Goal: Task Accomplishment & Management: Manage account settings

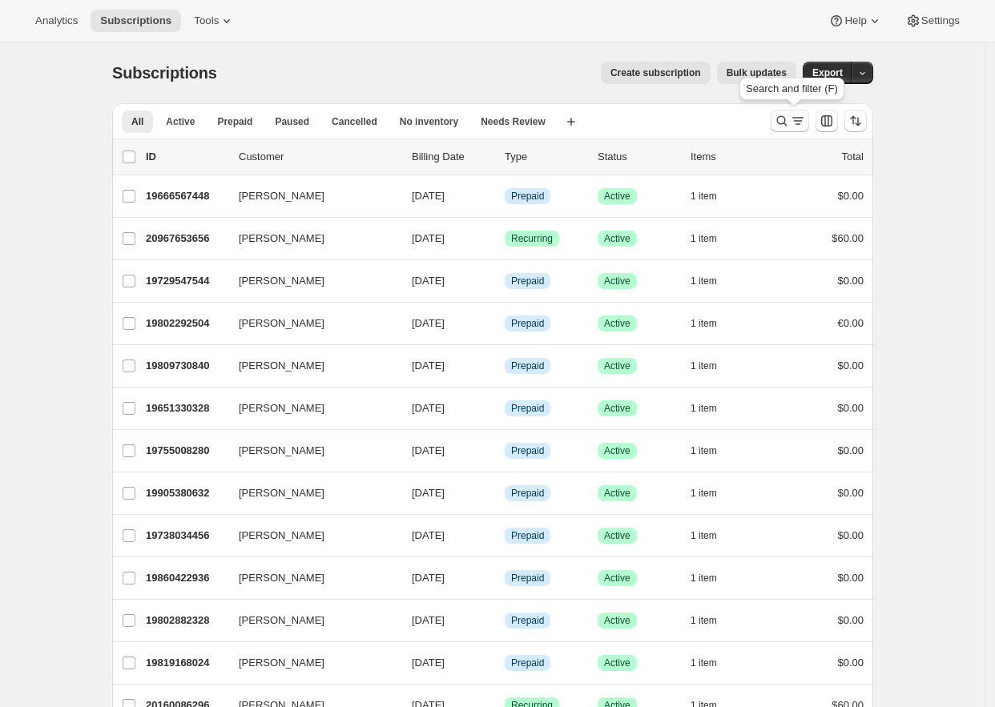
click at [785, 119] on icon "Search and filter results" at bounding box center [782, 121] width 16 height 16
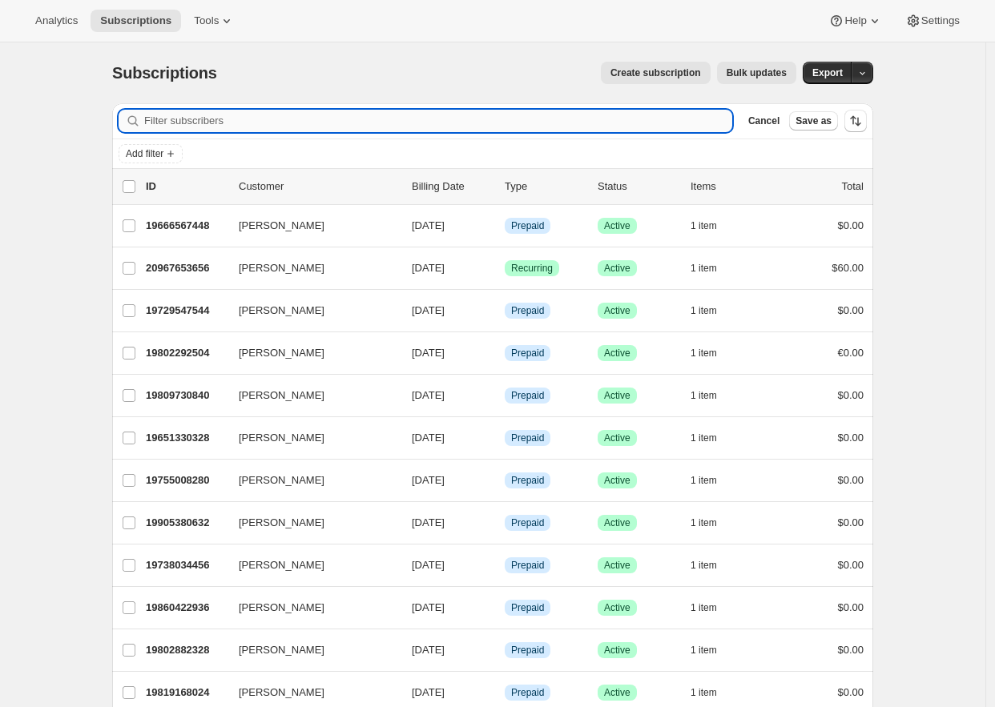
click at [305, 115] on input "Filter subscribers" at bounding box center [438, 121] width 588 height 22
paste input "bost.graham@gmail.com"
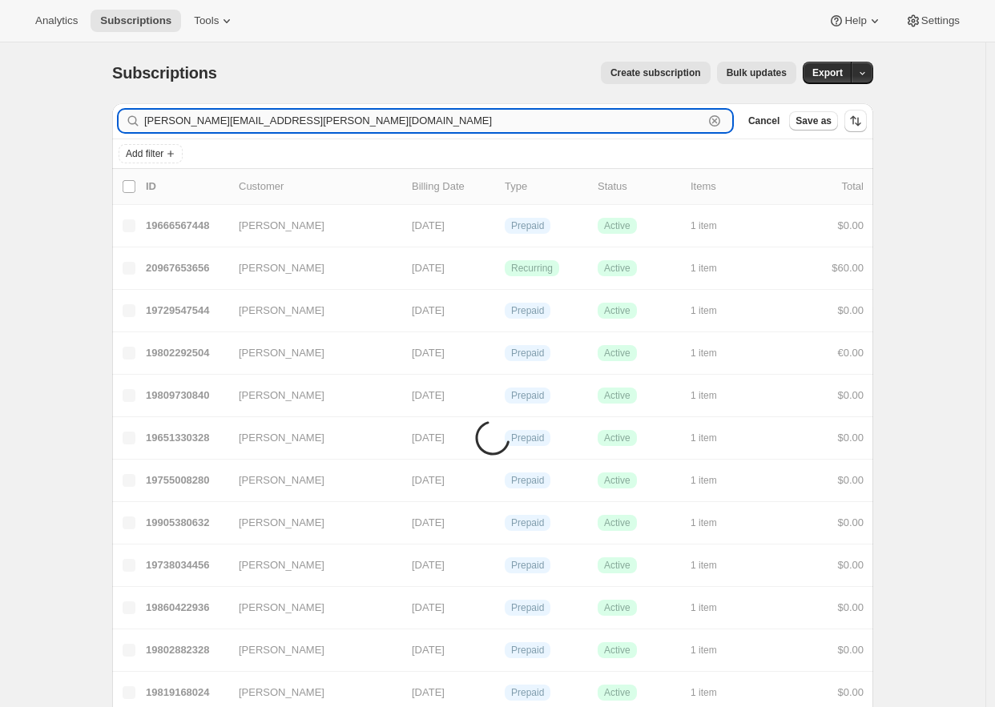
type input "bost.graham@gmail.com"
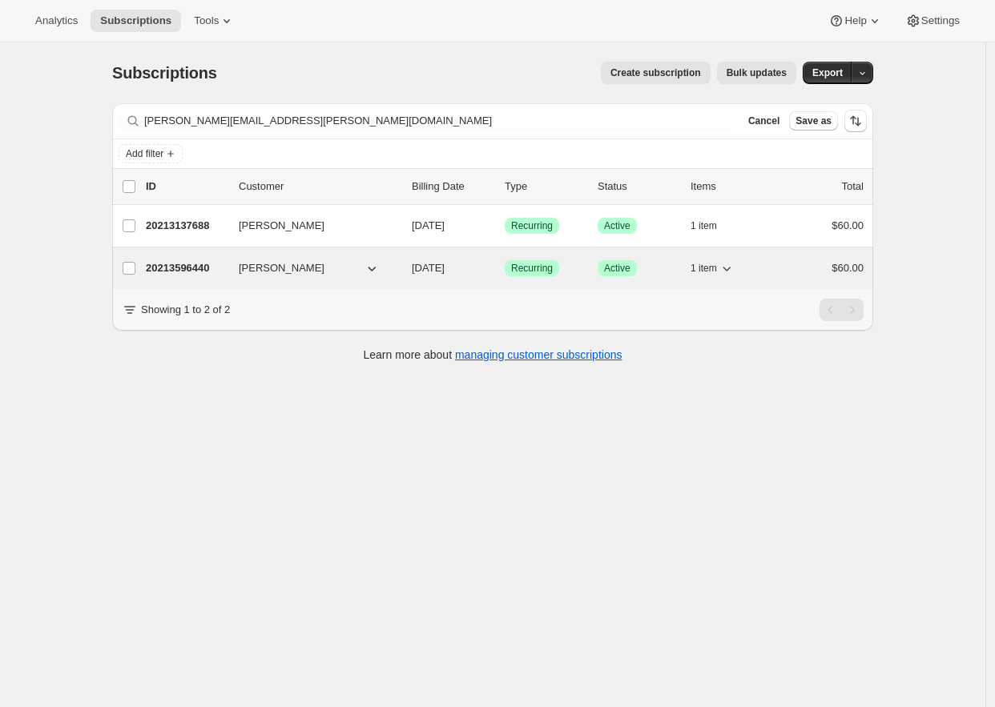
click at [180, 270] on p "20213596440" at bounding box center [186, 268] width 80 height 16
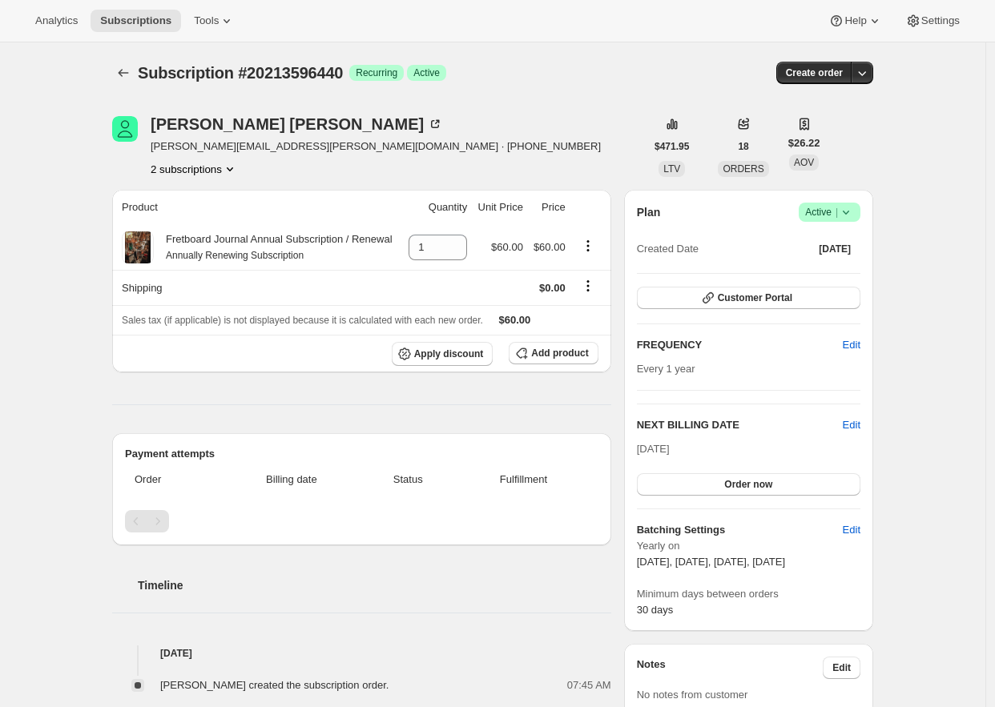
scroll to position [422, 0]
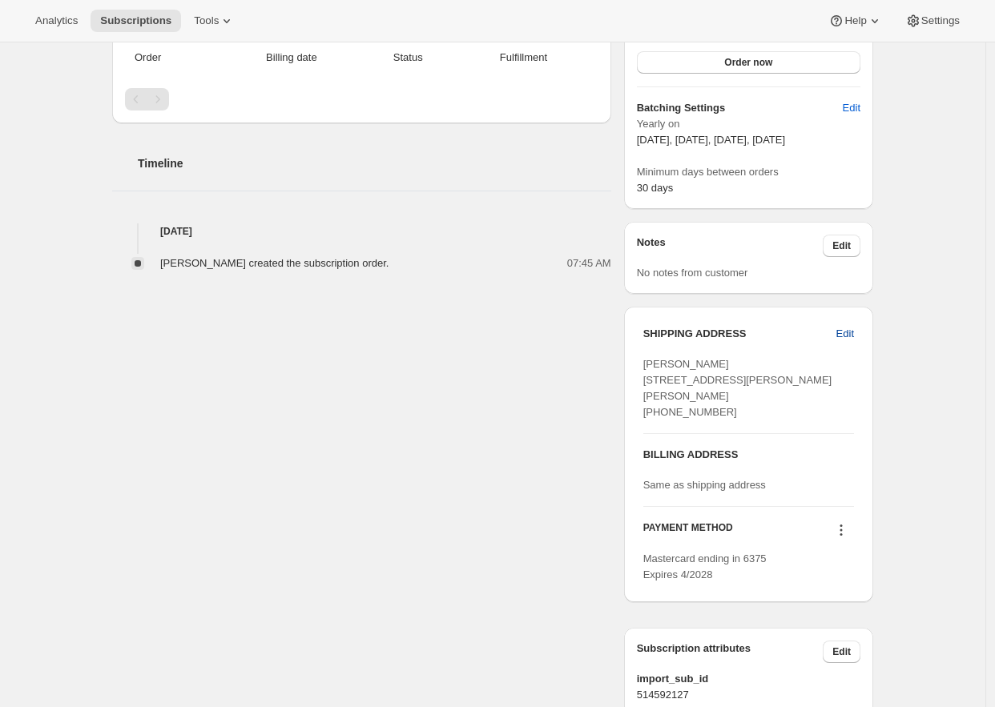
click at [835, 325] on button "Edit" at bounding box center [845, 334] width 37 height 26
select select "United States"
select select "NC"
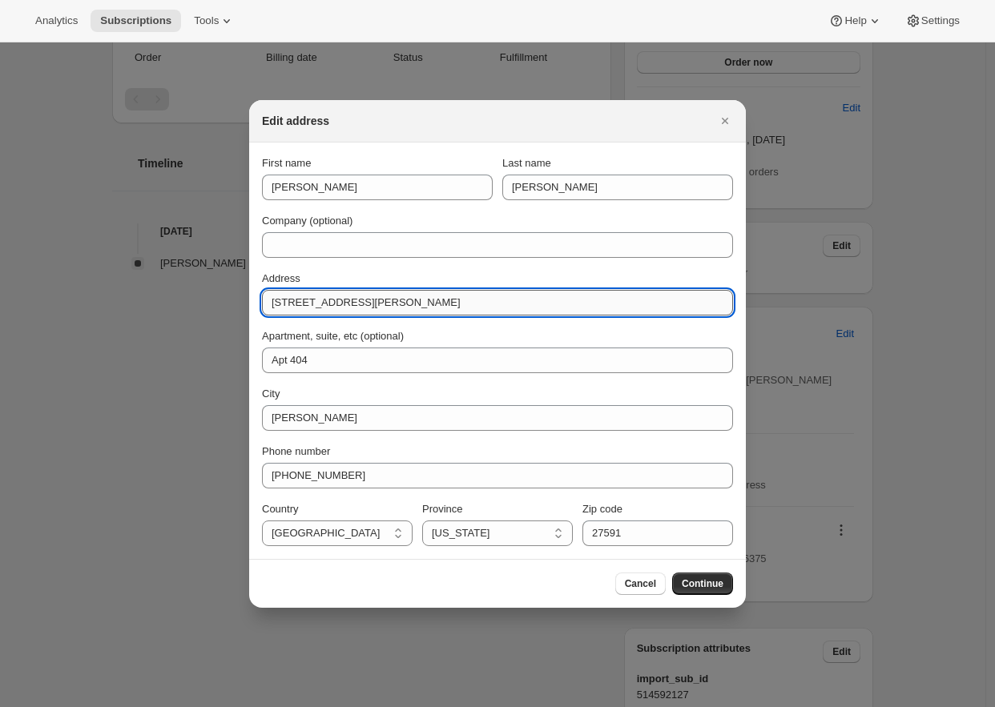
click at [442, 304] on input "5808 Taylor Rd" at bounding box center [497, 303] width 471 height 26
click at [707, 583] on span "Continue" at bounding box center [703, 584] width 42 height 13
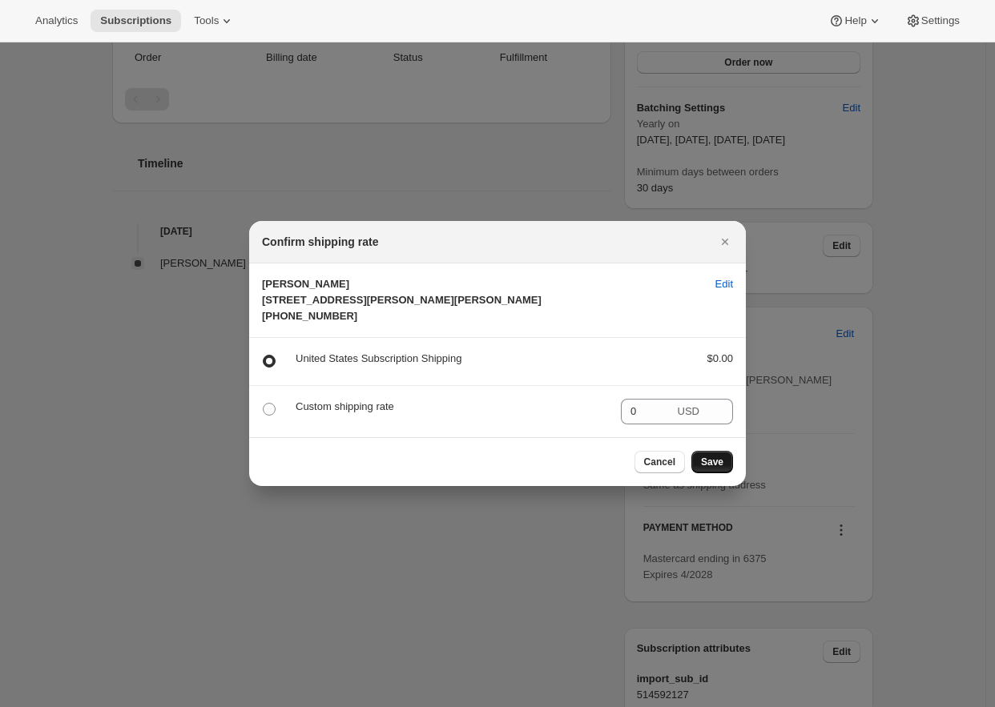
click at [715, 469] on span "Save" at bounding box center [712, 462] width 22 height 13
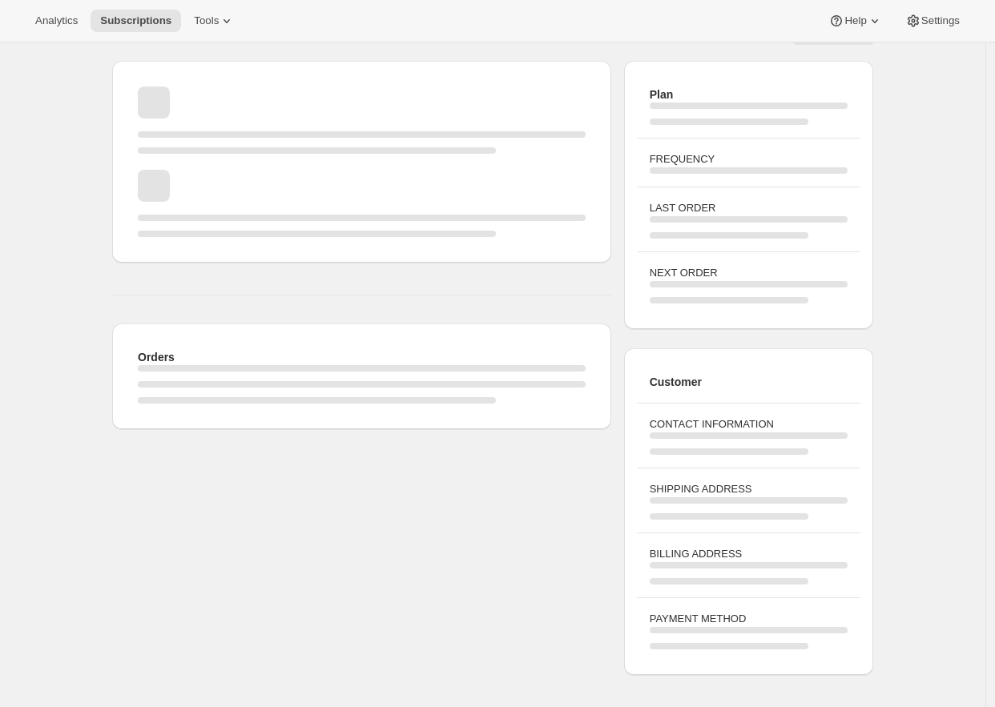
scroll to position [0, 0]
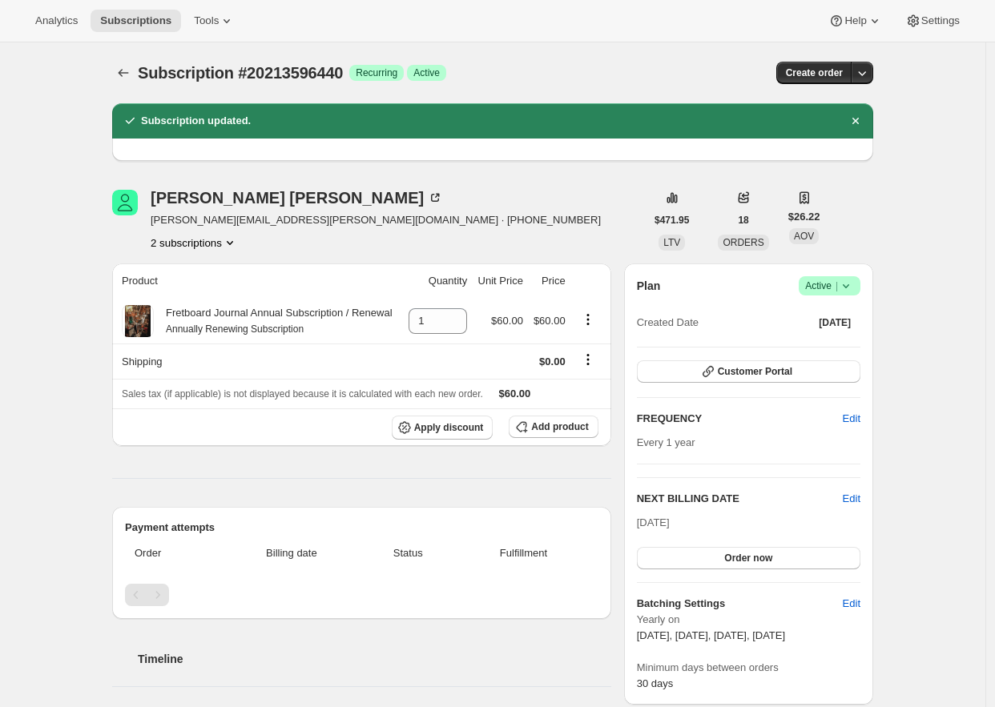
click at [264, 223] on span "bost.graham@gmail.com · +19197446053" at bounding box center [376, 220] width 450 height 16
drag, startPoint x: 264, startPoint y: 223, endPoint x: 189, endPoint y: 217, distance: 75.5
click at [189, 217] on span "bost.graham@gmail.com · +19197446053" at bounding box center [376, 220] width 450 height 16
copy span "bost.graham@gmail.com"
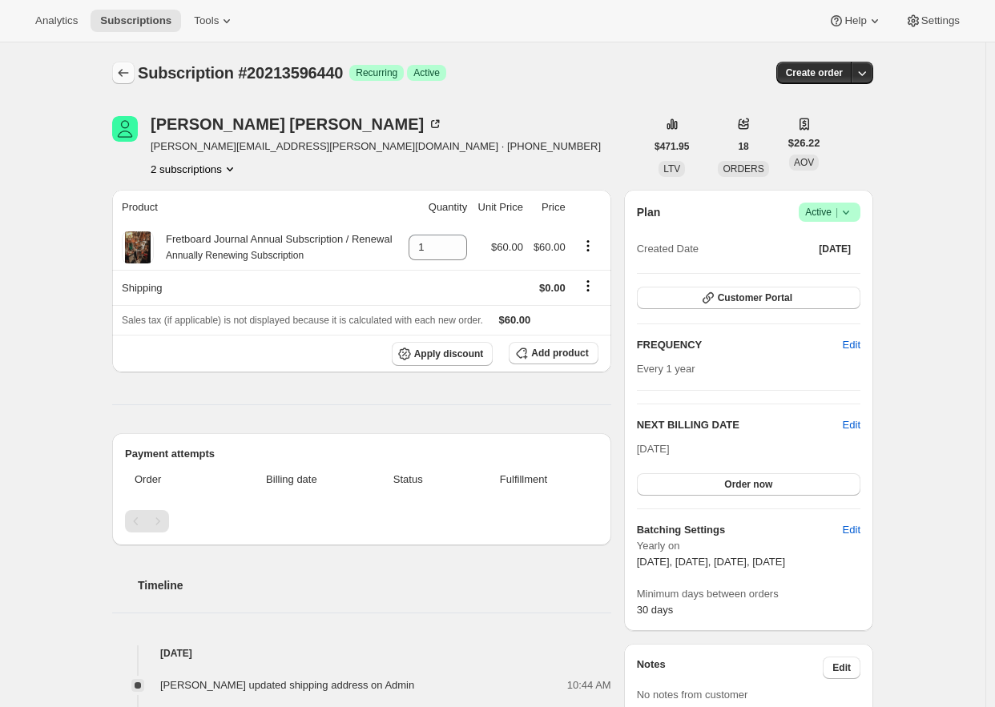
click at [131, 70] on icon "Subscriptions" at bounding box center [123, 73] width 16 height 16
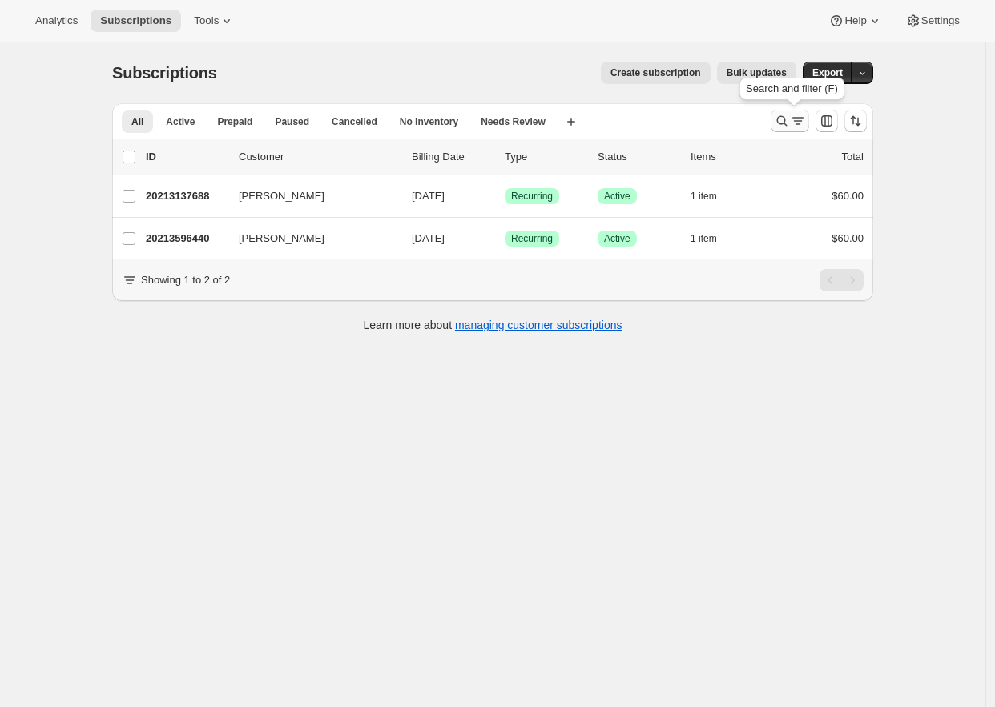
click at [790, 121] on icon "Search and filter results" at bounding box center [782, 121] width 16 height 16
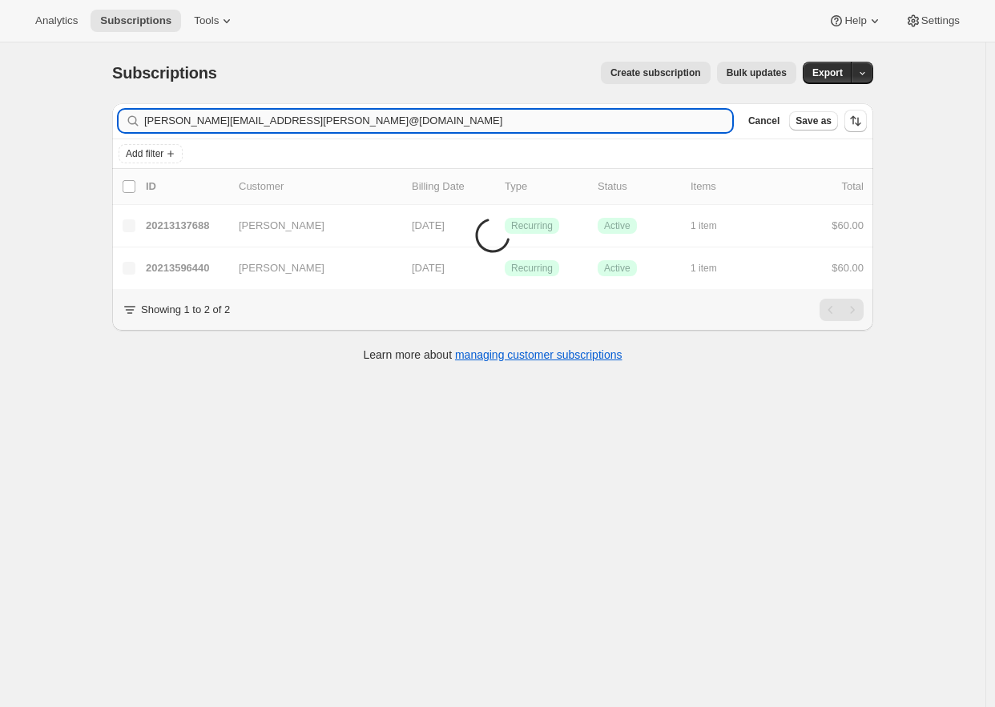
click at [423, 125] on input "bost.graham@gmail.comjonboltax@gmail.com" at bounding box center [438, 121] width 588 height 22
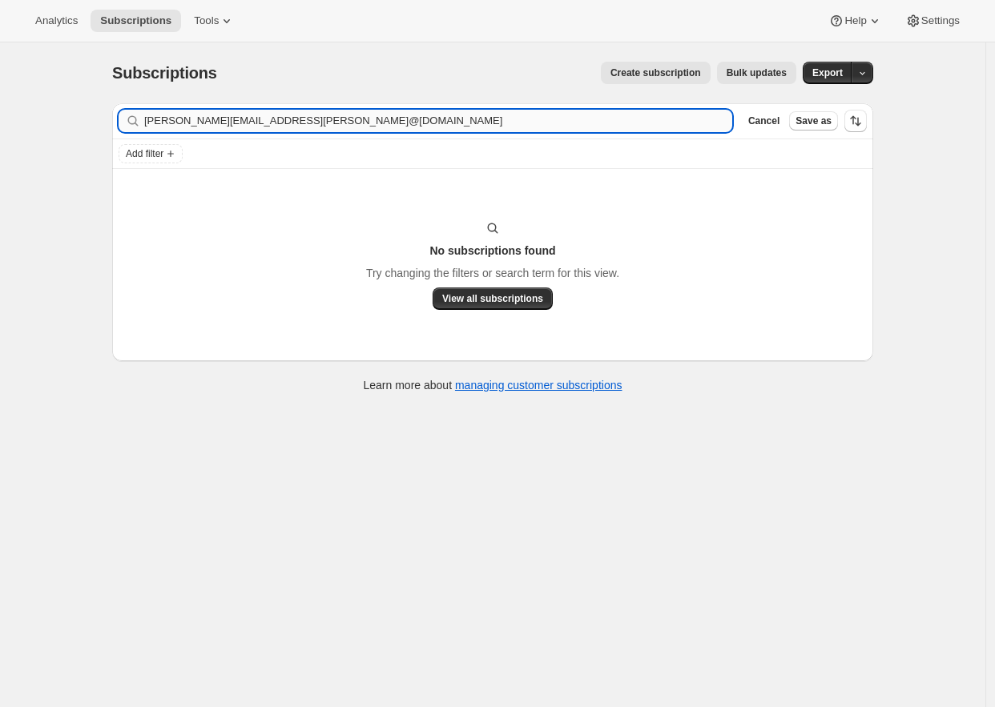
click at [421, 125] on input "bost.graham@gmail.comjonboltax@gmail.com" at bounding box center [438, 121] width 588 height 22
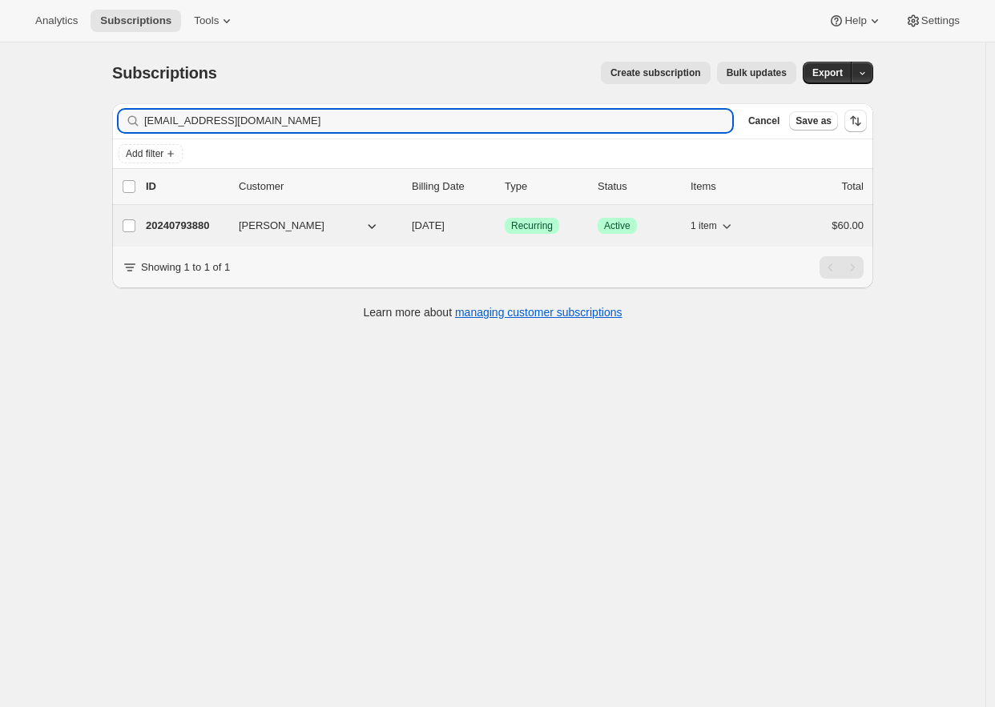
type input "jonboltax@gmail.com"
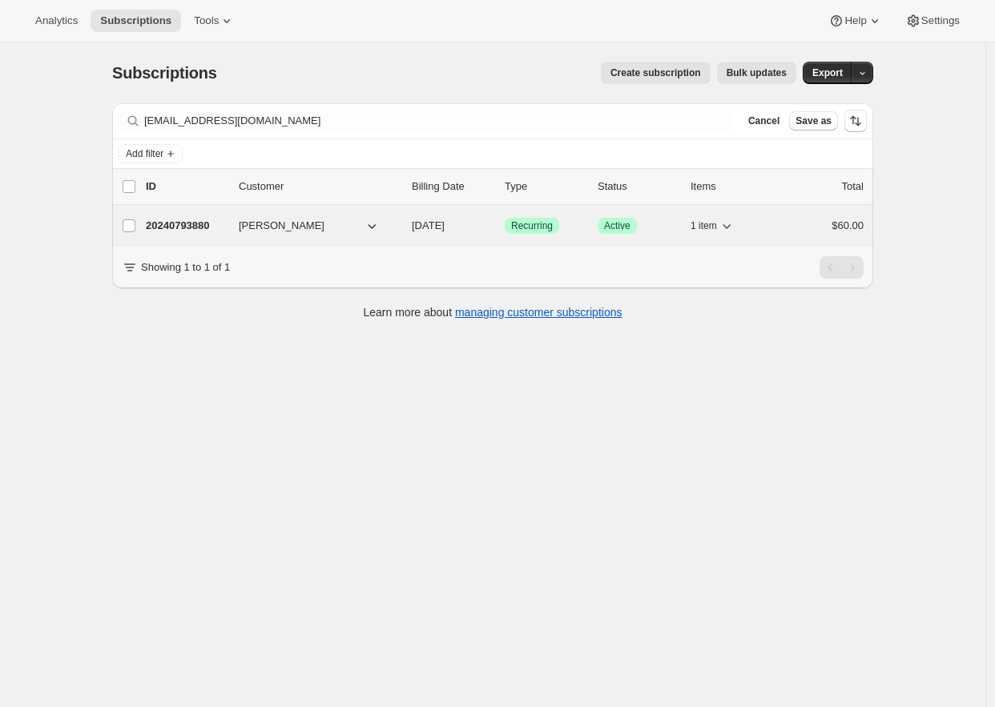
click at [248, 225] on span "[PERSON_NAME]" at bounding box center [282, 226] width 86 height 16
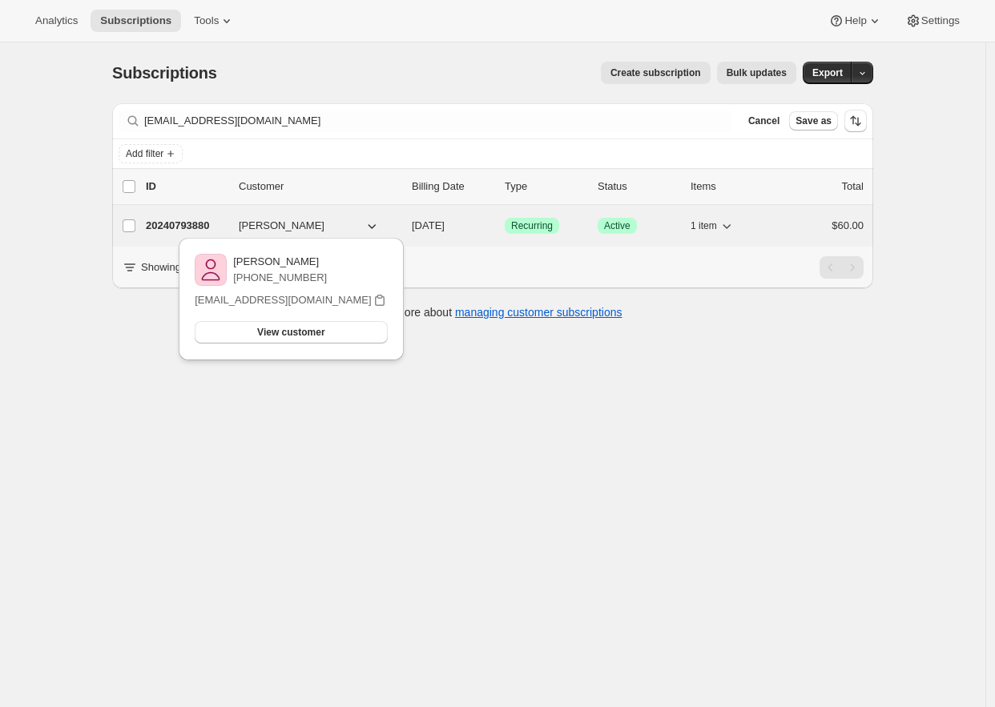
click at [277, 228] on span "[PERSON_NAME]" at bounding box center [282, 226] width 86 height 16
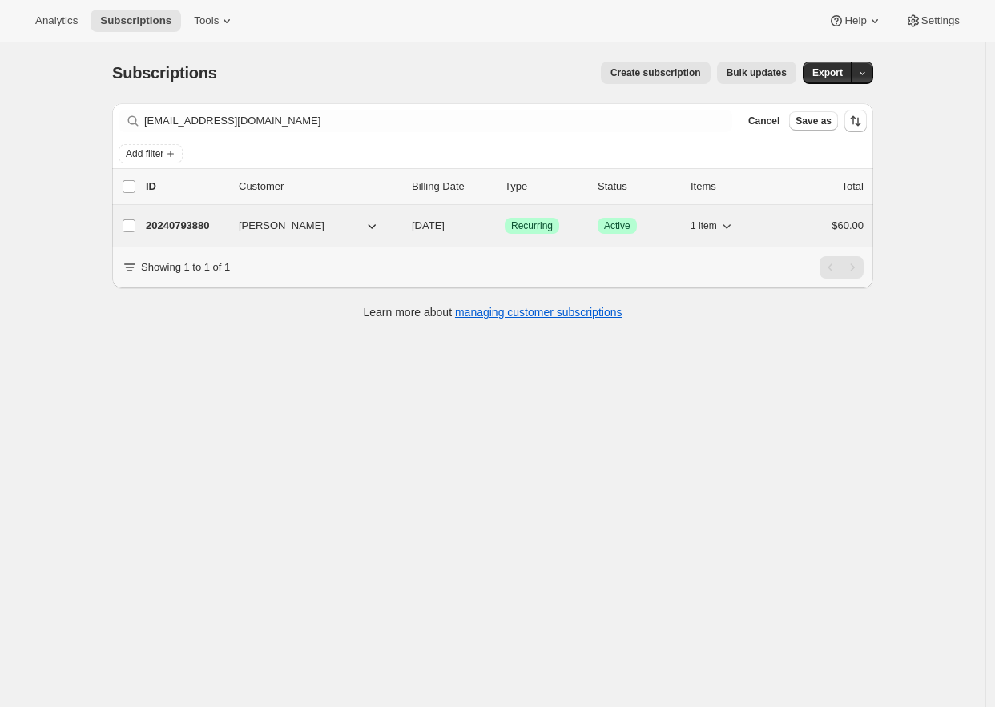
click at [277, 227] on span "[PERSON_NAME]" at bounding box center [282, 226] width 86 height 16
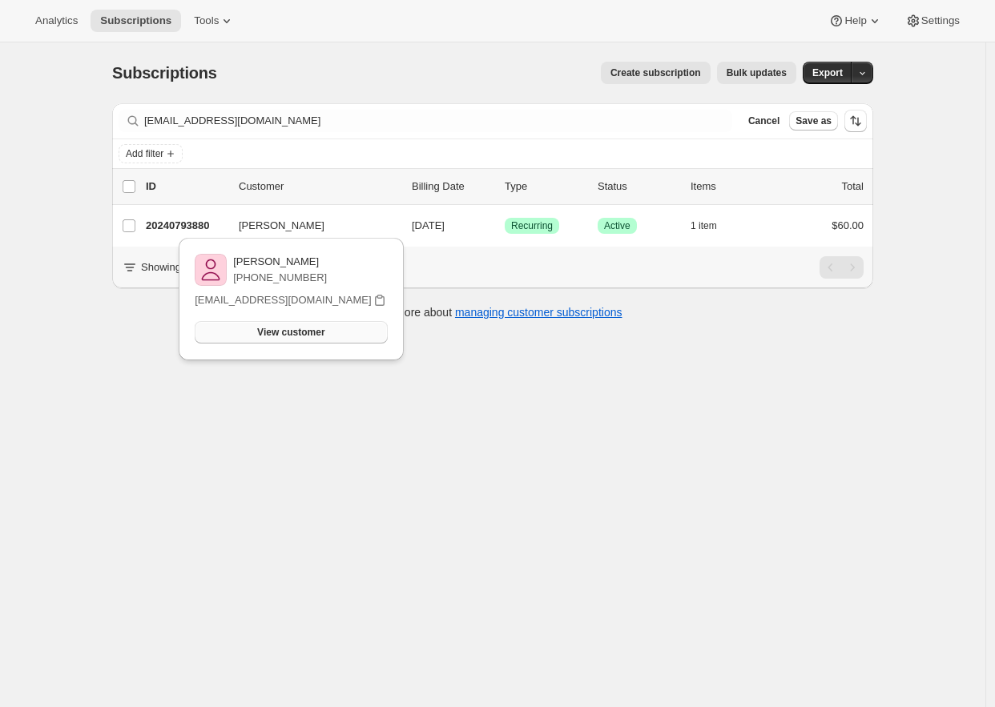
click at [274, 332] on span "View customer" at bounding box center [290, 332] width 67 height 13
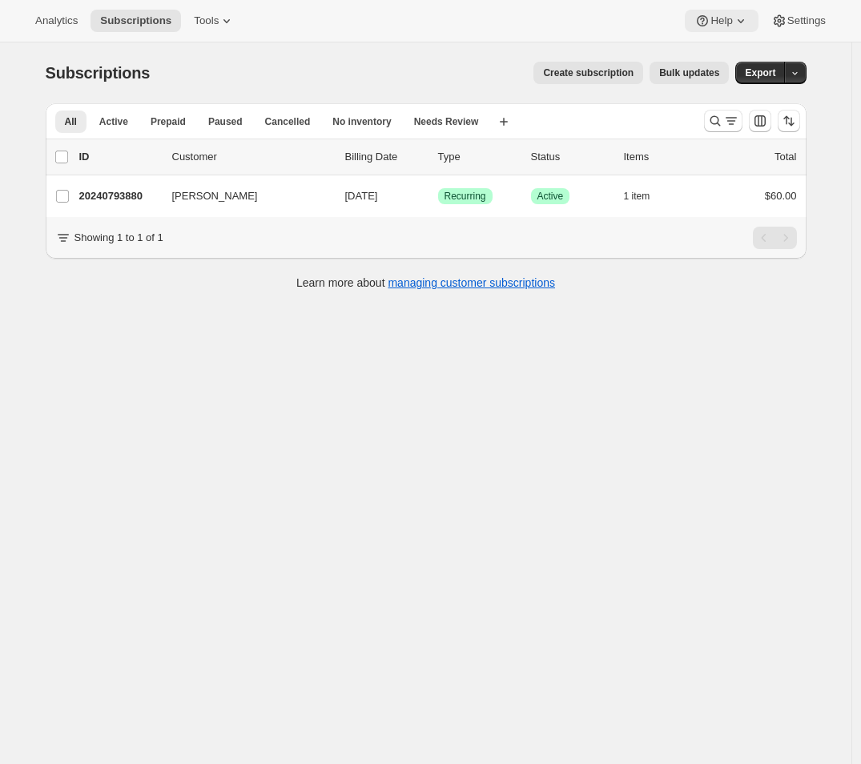
click at [628, 24] on button "Help" at bounding box center [721, 21] width 73 height 22
click at [628, 17] on span "Settings" at bounding box center [806, 20] width 38 height 13
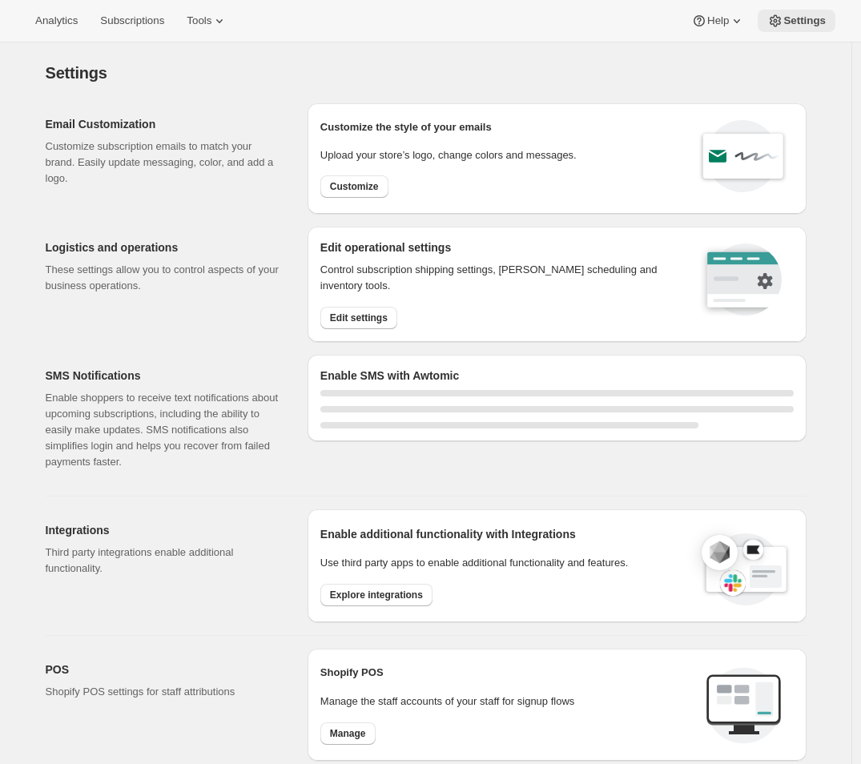
click at [628, 17] on span "Settings" at bounding box center [804, 20] width 42 height 13
